Goal: Navigation & Orientation: Find specific page/section

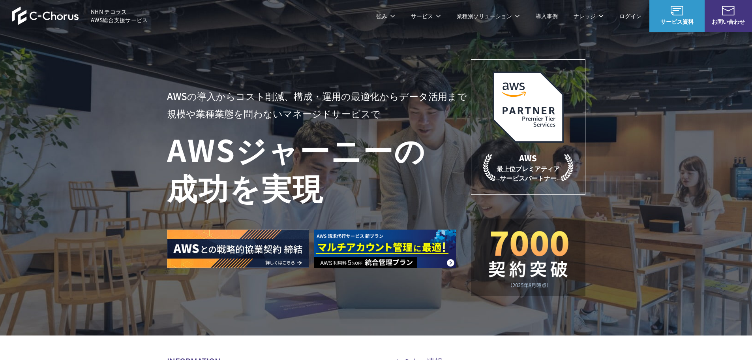
click at [407, 152] on link "攻撃対象領域管理(ASM)" at bounding box center [400, 150] width 59 height 8
click at [514, 201] on link "Google Workspace 請求代行サービス" at bounding box center [533, 205] width 93 height 8
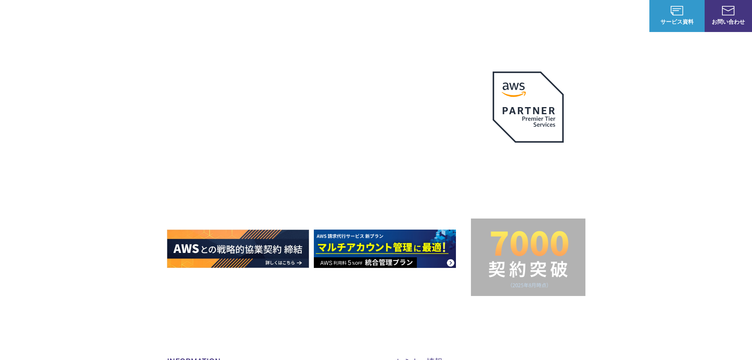
click at [47, 23] on img at bounding box center [45, 15] width 67 height 19
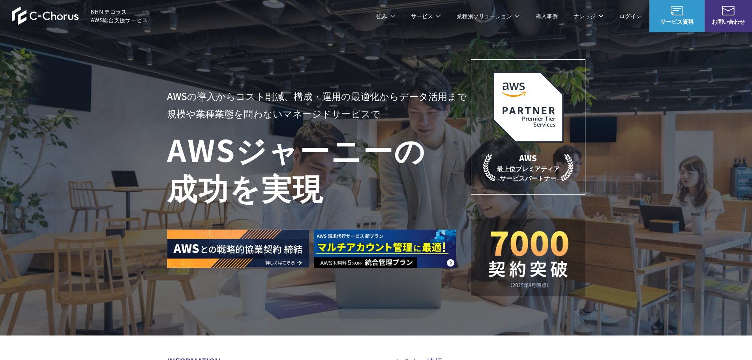
click at [290, 50] on link "管理ポータル" at bounding box center [293, 47] width 33 height 8
